Goal: Transaction & Acquisition: Purchase product/service

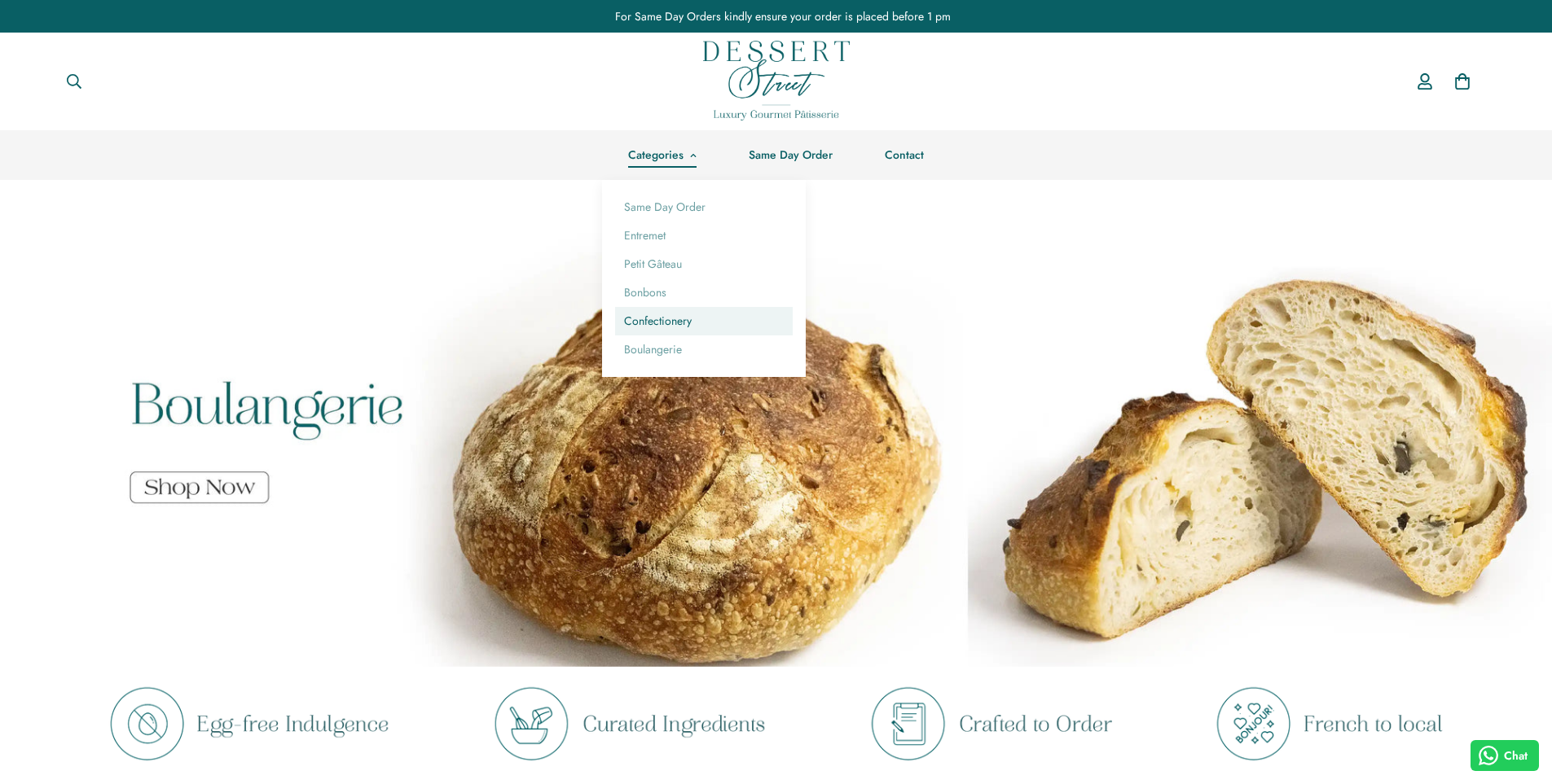
click at [676, 318] on link "Confectionery" at bounding box center [703, 321] width 177 height 29
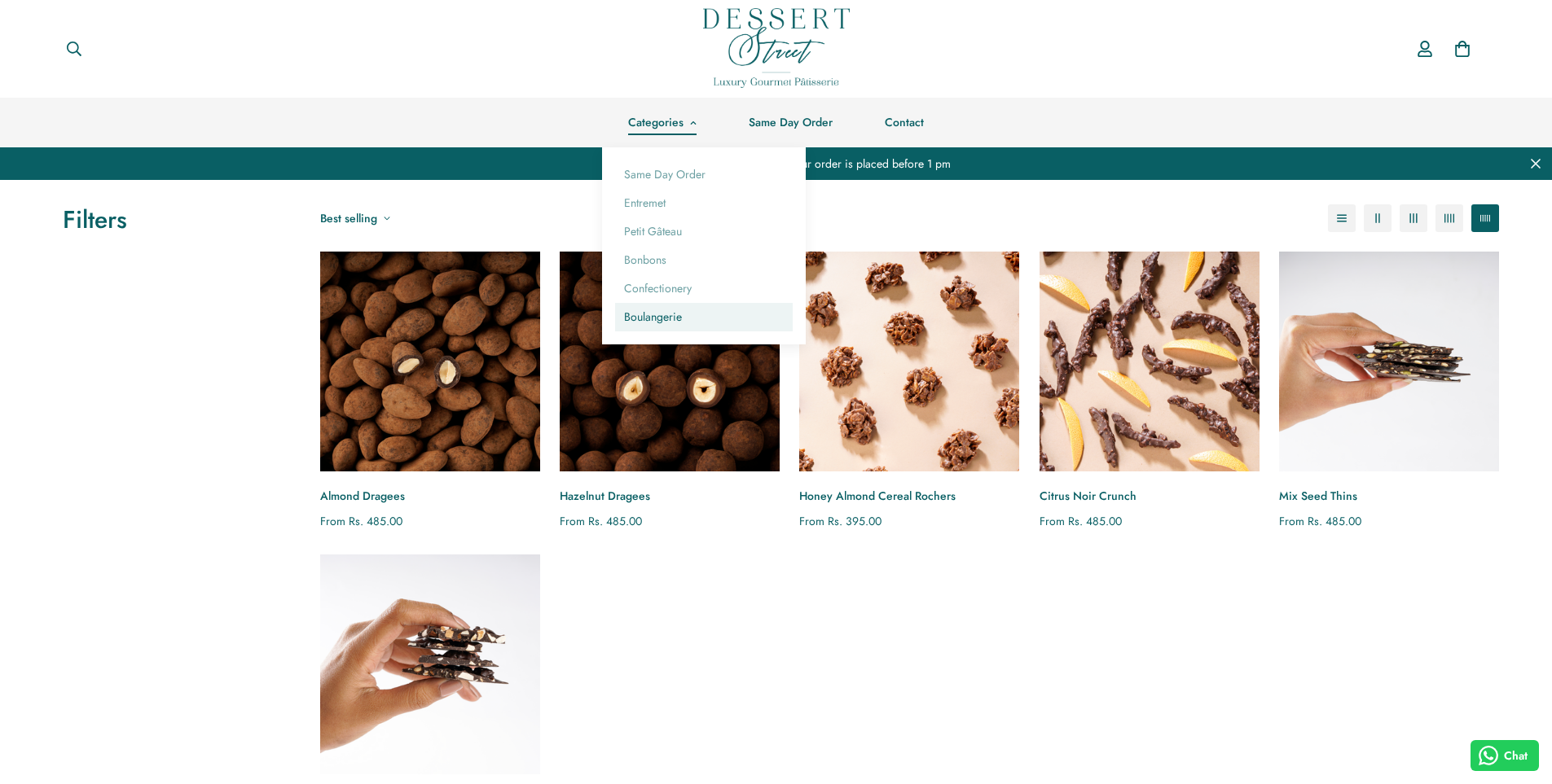
click at [680, 309] on link "Boulangerie" at bounding box center [703, 317] width 177 height 29
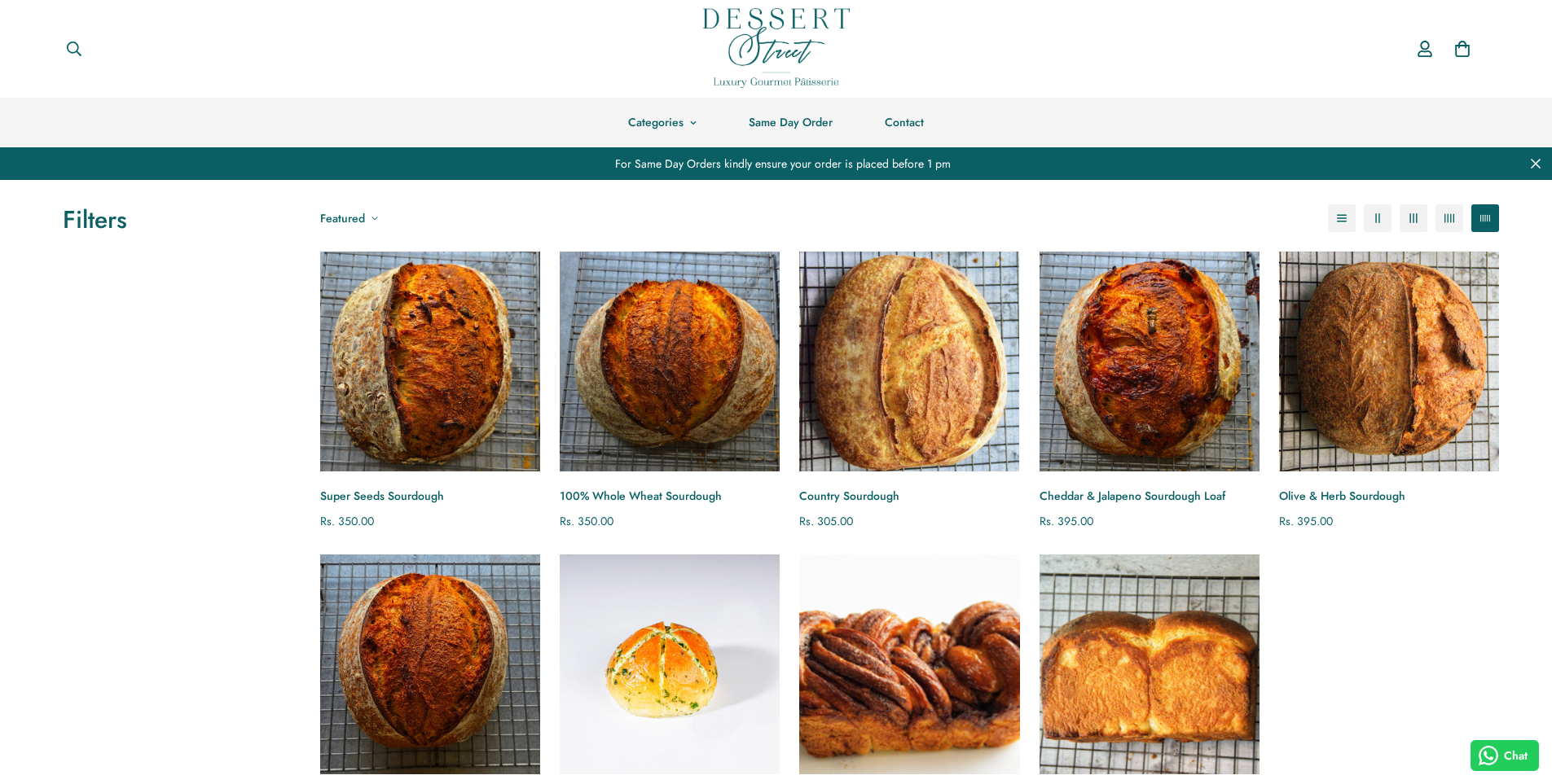
click at [920, 612] on img "Siagon Cinnamon Babka" at bounding box center [909, 664] width 242 height 242
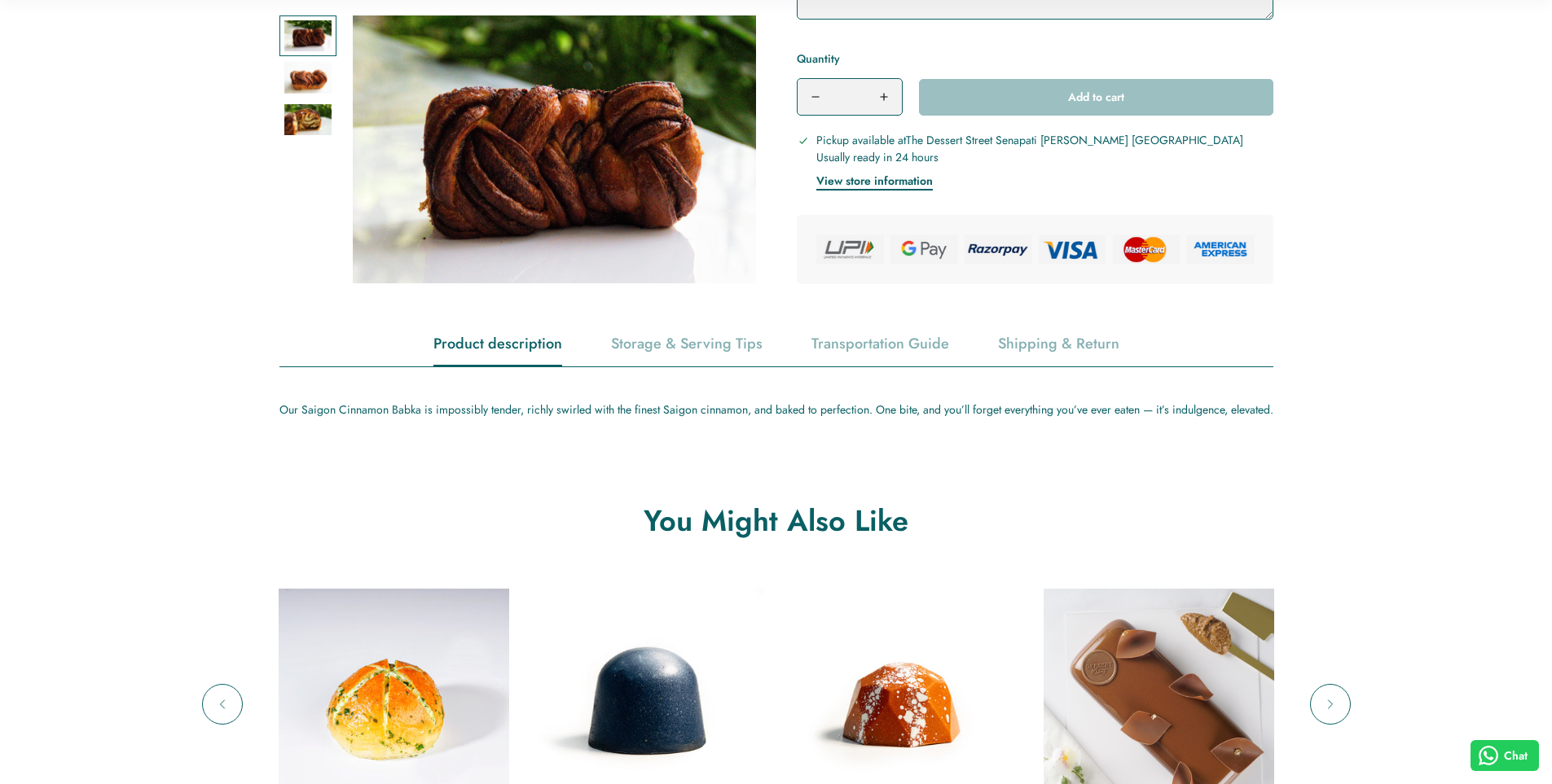
scroll to position [570, 0]
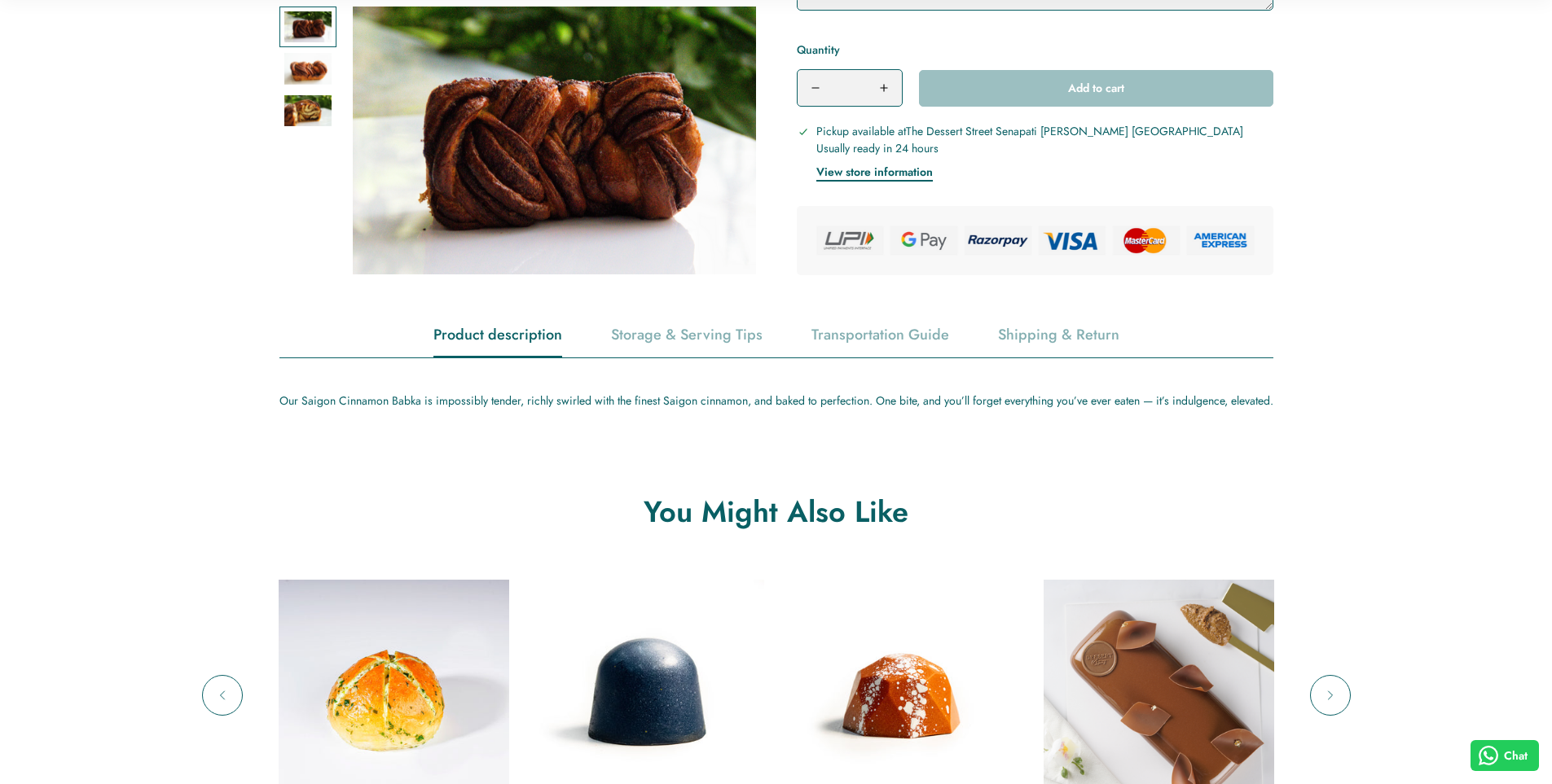
click at [419, 411] on p "Our Saigon Cinnamon Babka is impossibly tender, richly swirled with the finest …" at bounding box center [776, 401] width 994 height 21
click at [418, 403] on p "Our Saigon Cinnamon Babka is impossibly tender, richly swirled with the finest …" at bounding box center [776, 401] width 994 height 21
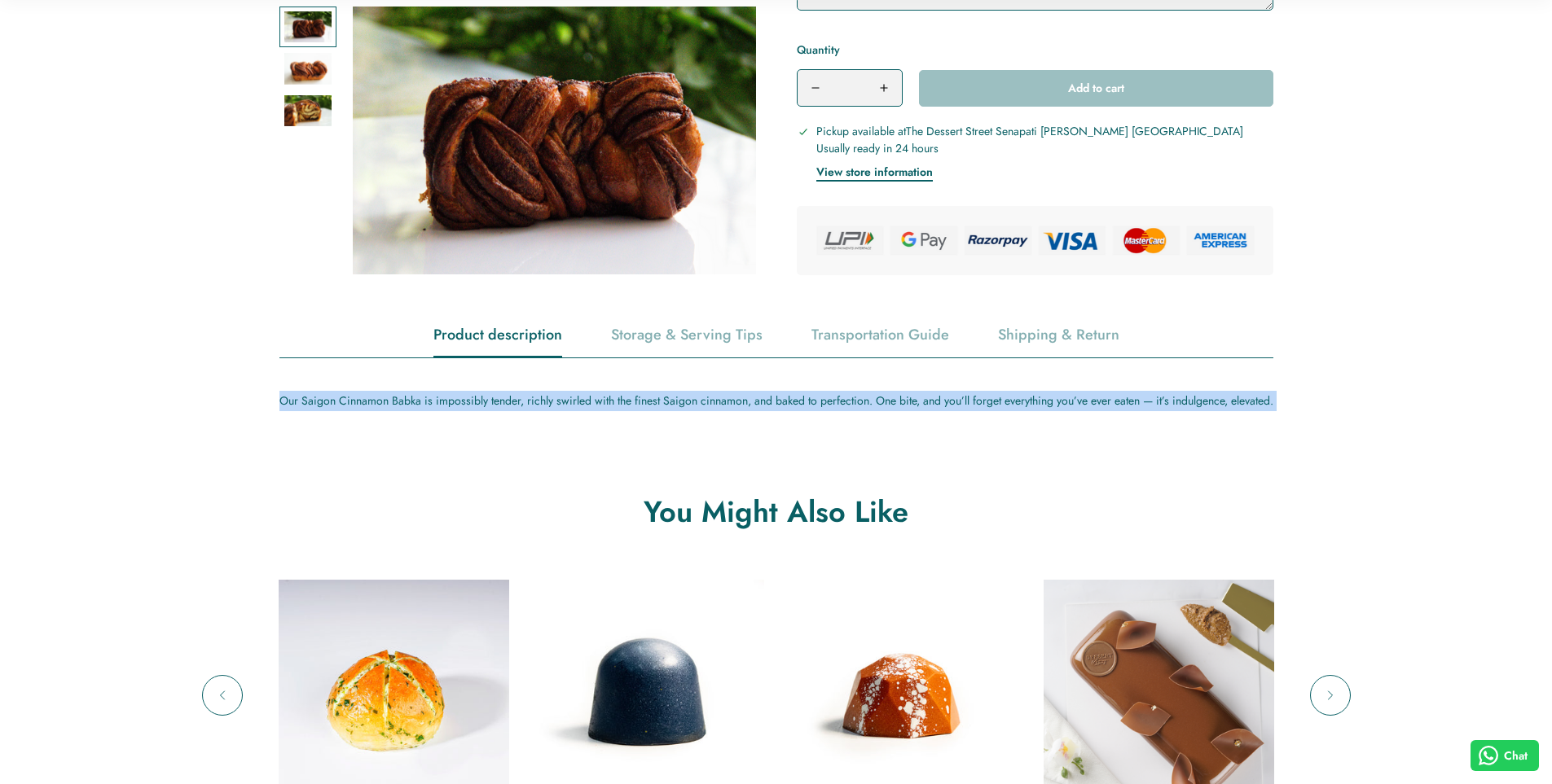
click at [418, 403] on p "Our Saigon Cinnamon Babka is impossibly tender, richly swirled with the finest …" at bounding box center [776, 401] width 994 height 21
copy main "Lor Ipsumd Sitametc Adipi el seddoeiusm tempor, incidi utlabor etdo mag aliqua …"
